Goal: Transaction & Acquisition: Download file/media

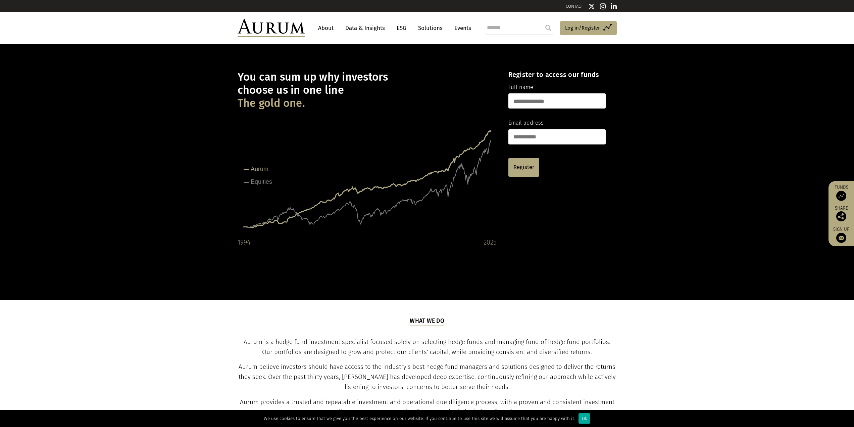
click at [366, 28] on link "Data & Insights" at bounding box center [365, 28] width 46 height 12
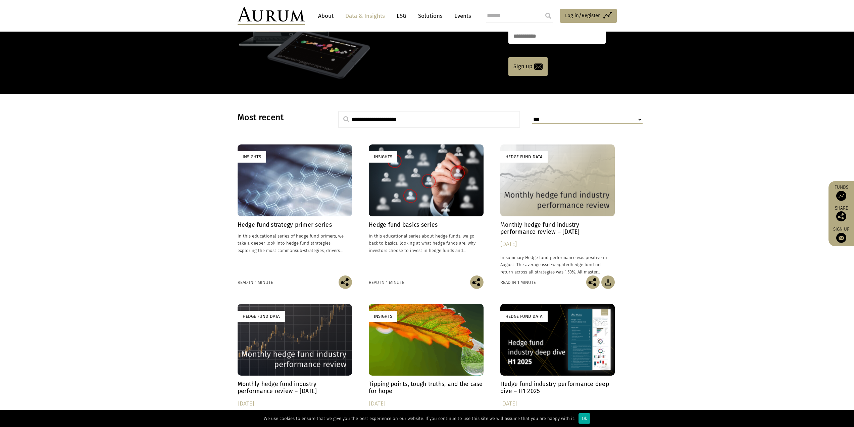
scroll to position [134, 0]
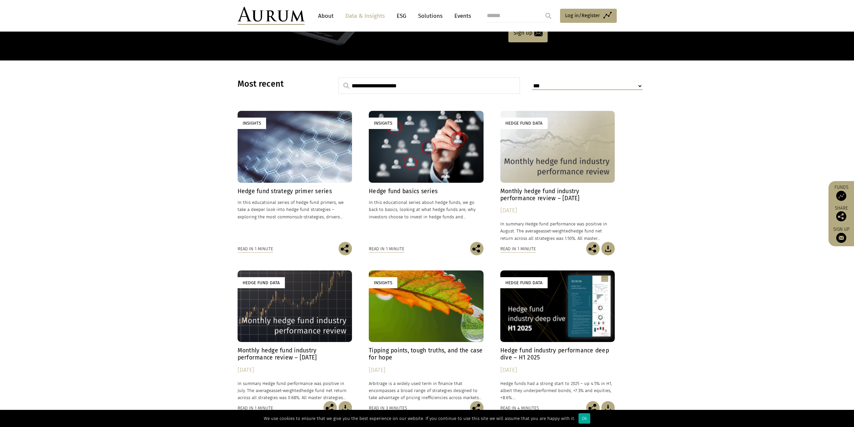
click at [518, 349] on h4 "Hedge fund industry performance deep dive – H1 2025" at bounding box center [557, 354] width 115 height 14
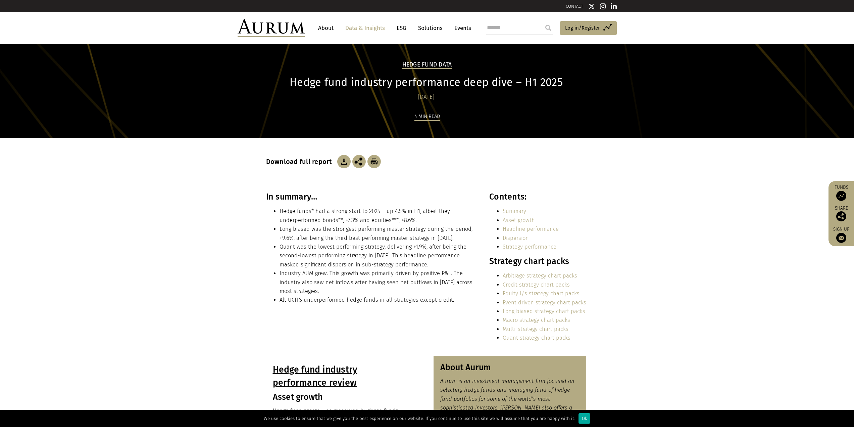
click at [194, 182] on section "Download full report" at bounding box center [427, 165] width 854 height 54
click at [343, 163] on img at bounding box center [343, 161] width 13 height 13
